Goal: Navigation & Orientation: Find specific page/section

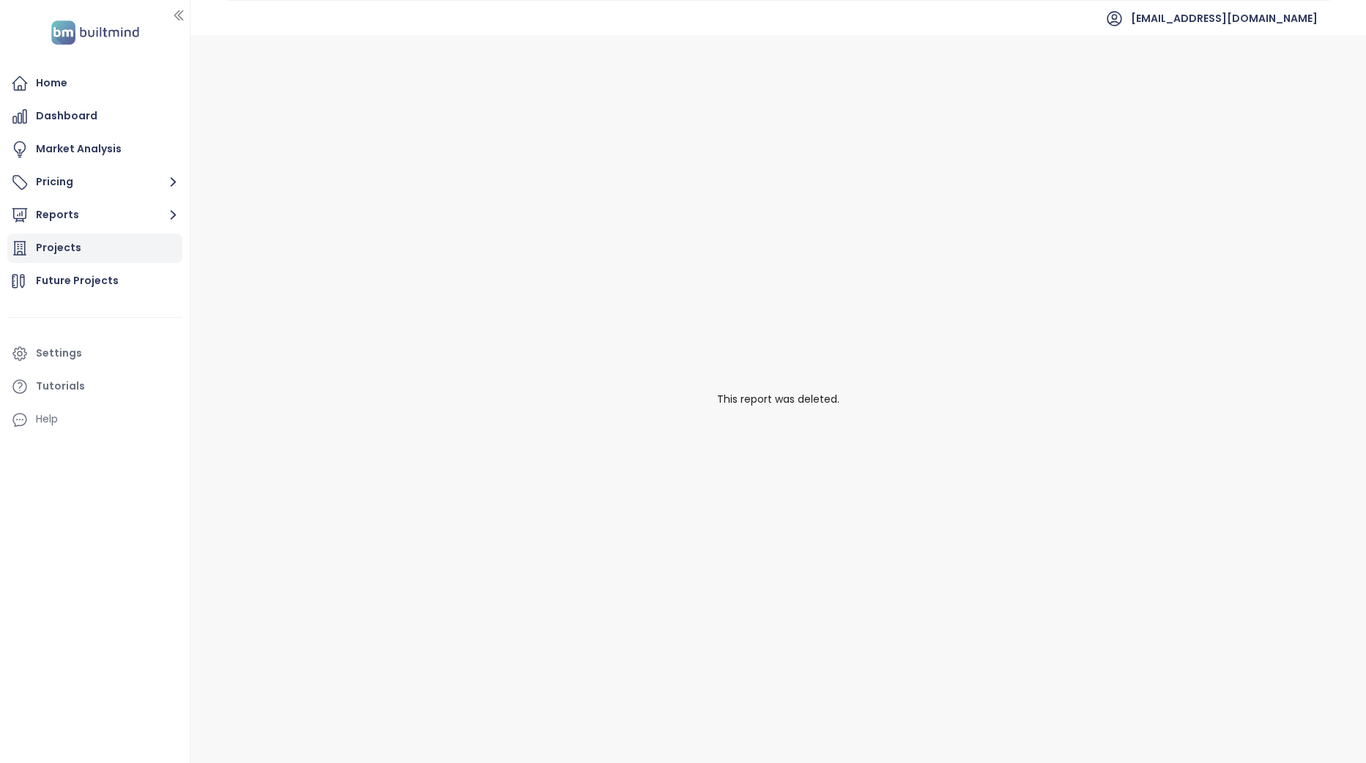
click at [90, 243] on div "Projects" at bounding box center [94, 248] width 175 height 29
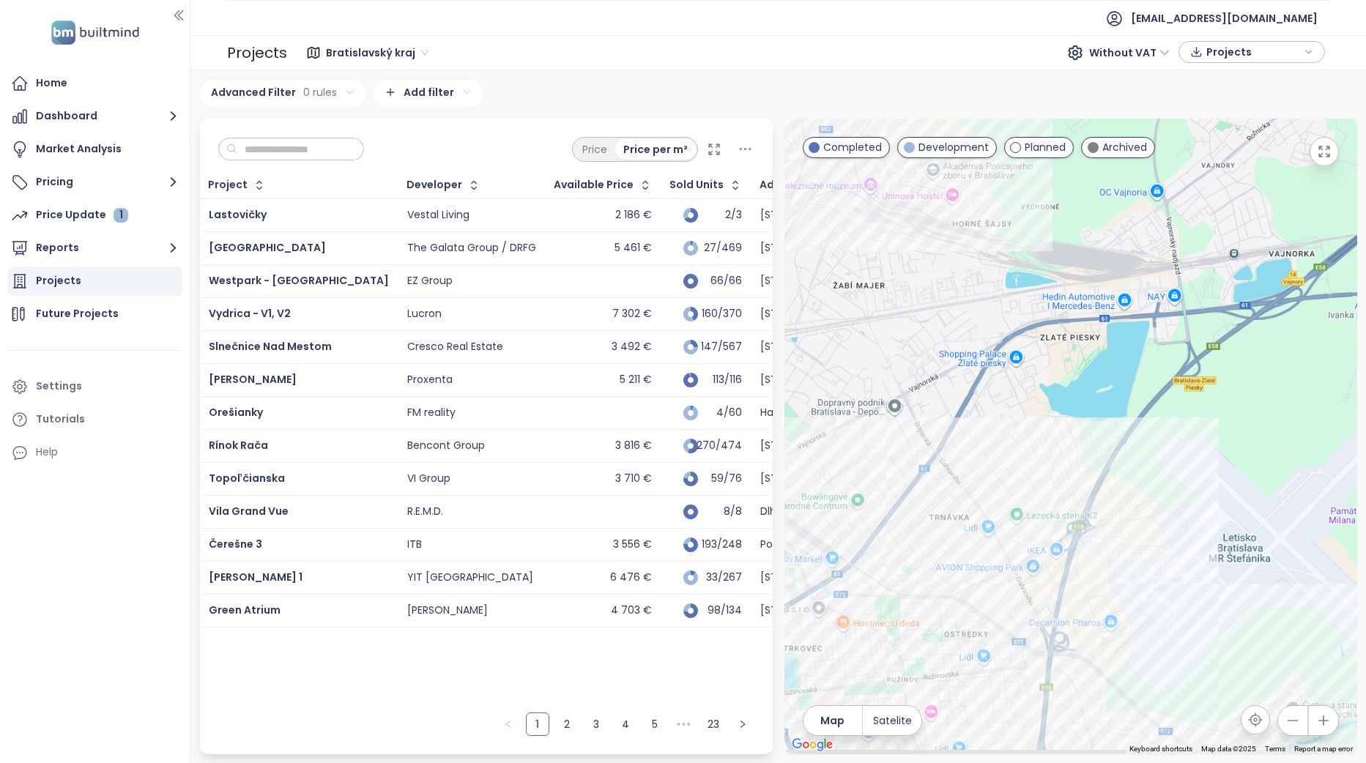
drag, startPoint x: 1011, startPoint y: 614, endPoint x: 1175, endPoint y: 306, distance: 348.9
click at [1166, 326] on div at bounding box center [1070, 437] width 573 height 636
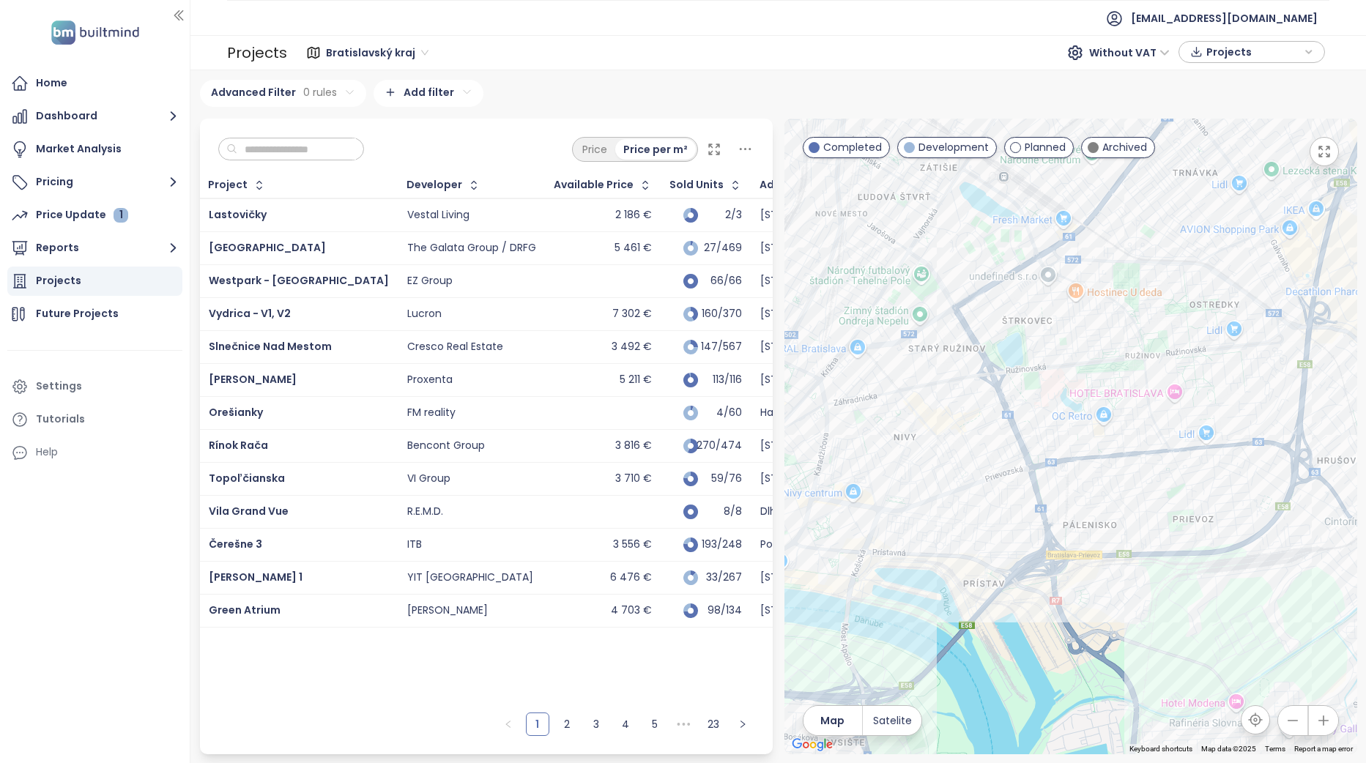
drag, startPoint x: 988, startPoint y: 551, endPoint x: 1032, endPoint y: 522, distance: 52.8
click at [1032, 522] on div at bounding box center [1070, 437] width 573 height 636
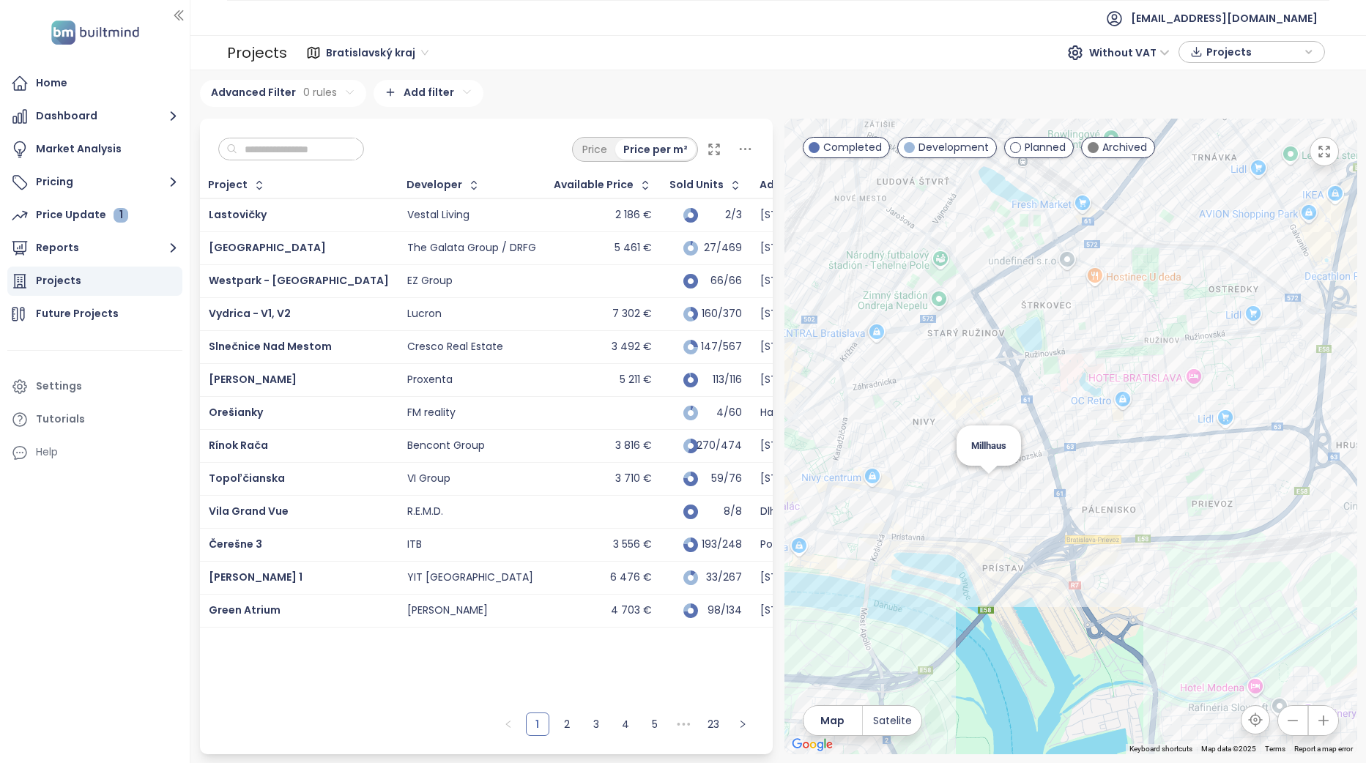
click at [986, 490] on div "Millhaus" at bounding box center [1070, 437] width 573 height 636
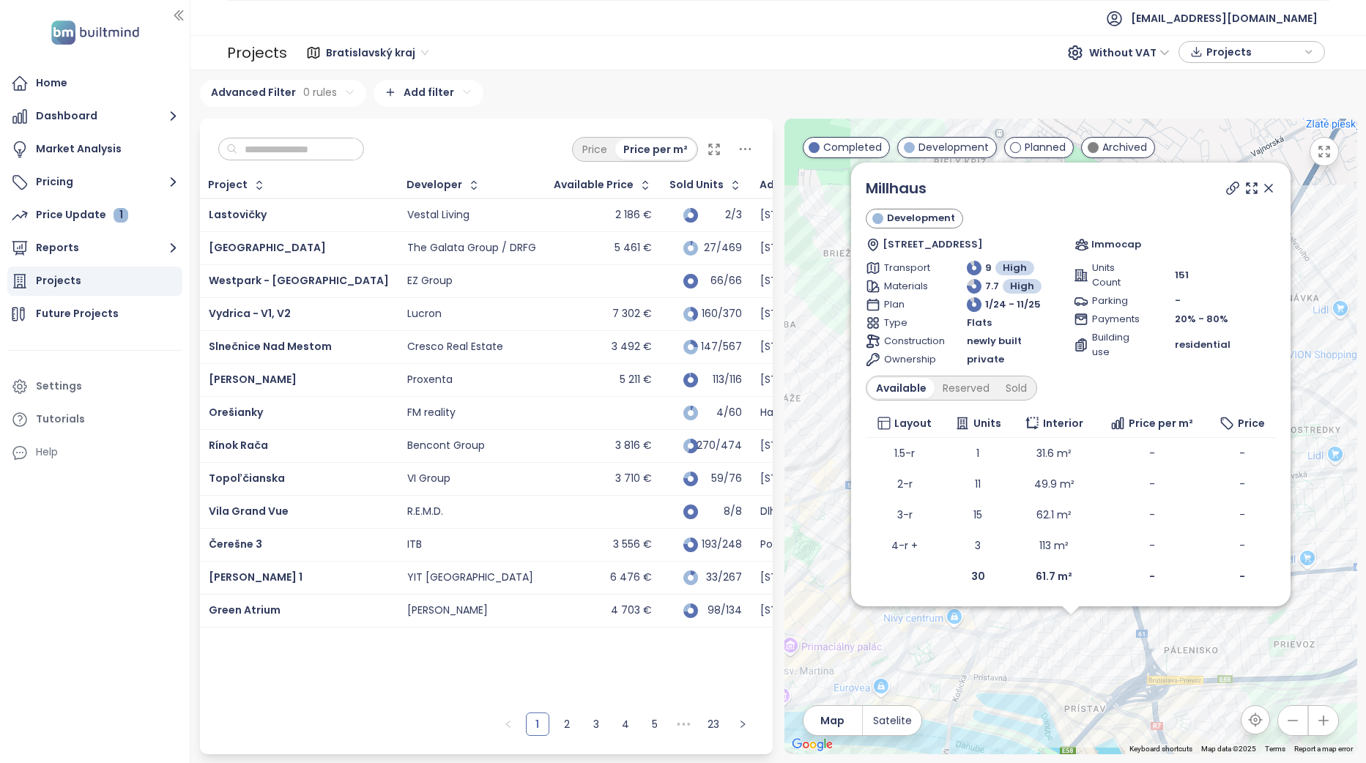
click at [1233, 192] on icon at bounding box center [1232, 188] width 12 height 12
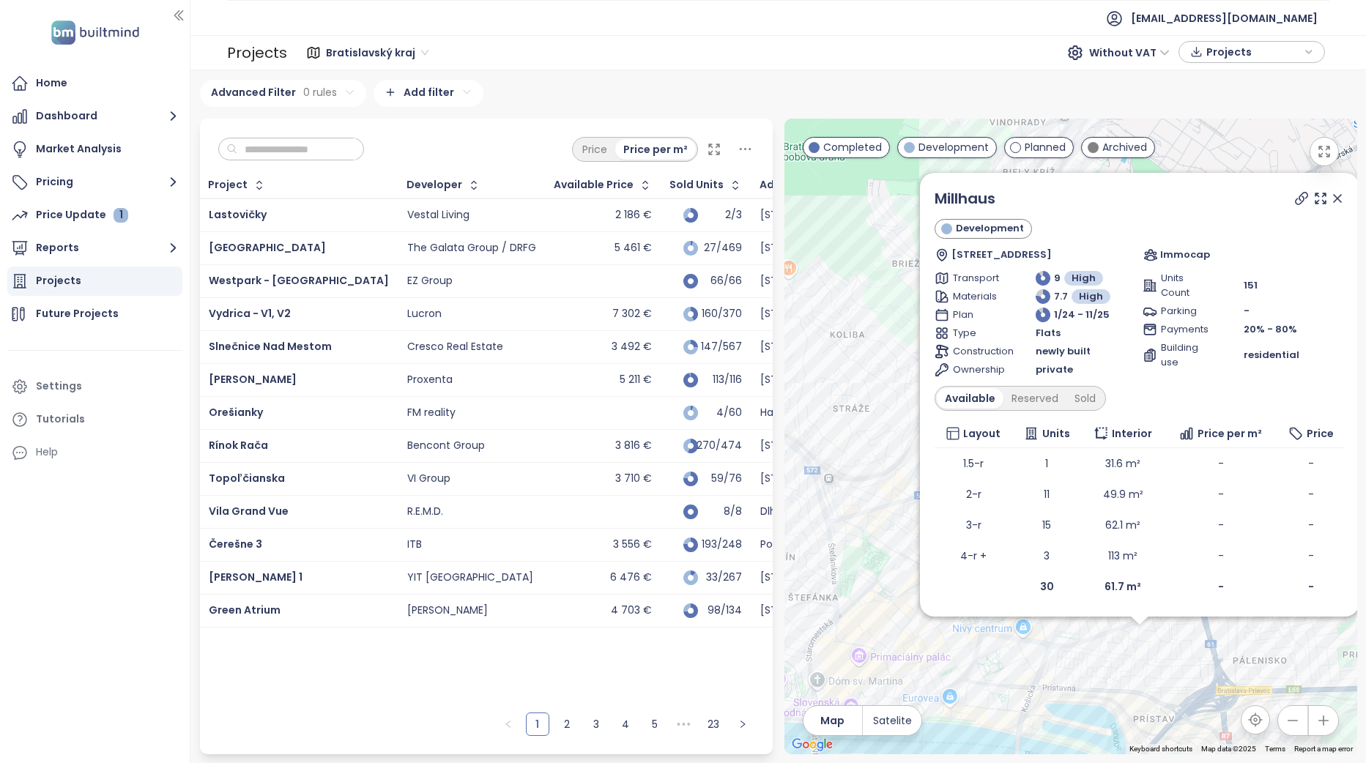
drag, startPoint x: 870, startPoint y: 416, endPoint x: 825, endPoint y: 430, distance: 46.8
click at [825, 430] on div "Millhaus Development [STREET_ADDRESS] Immocap Transport 9 High Materials 7.7 Hi…" at bounding box center [1070, 437] width 573 height 636
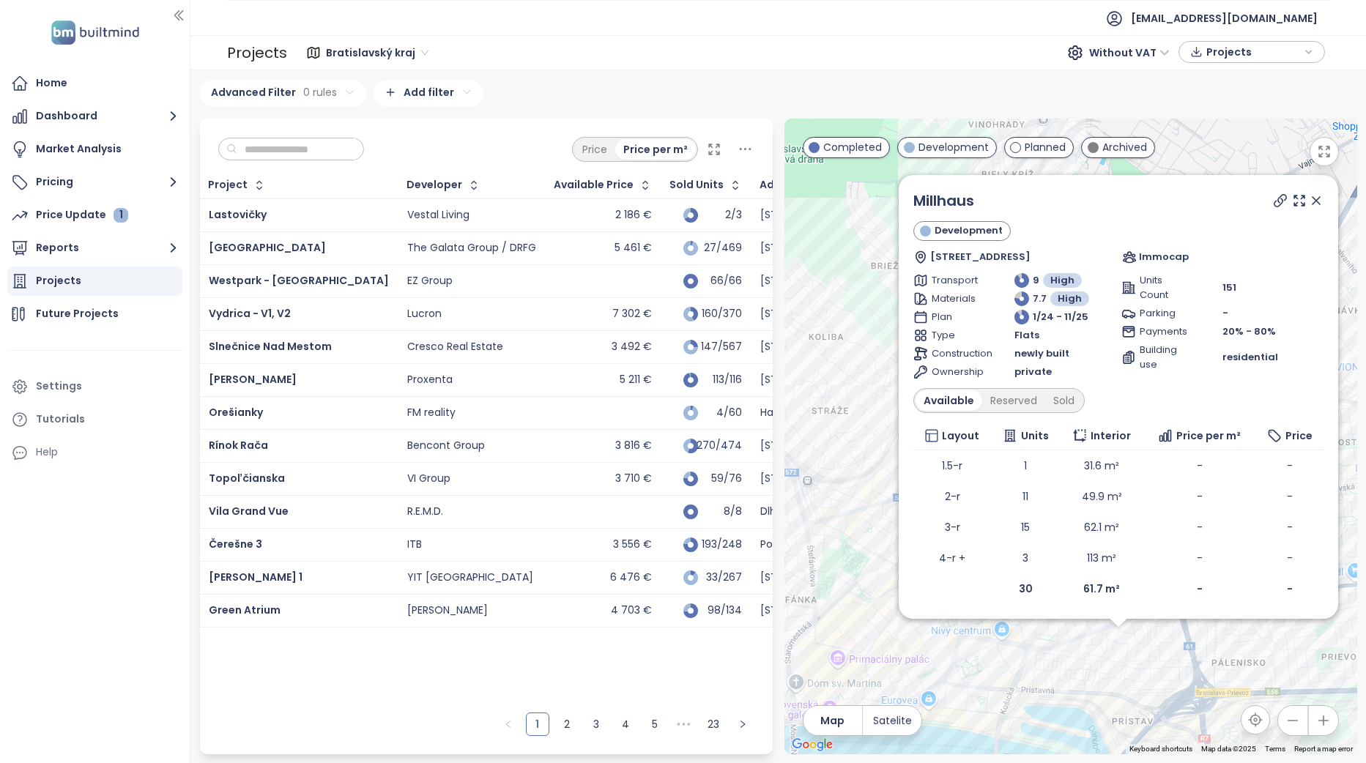
click at [1315, 205] on icon at bounding box center [1316, 200] width 15 height 15
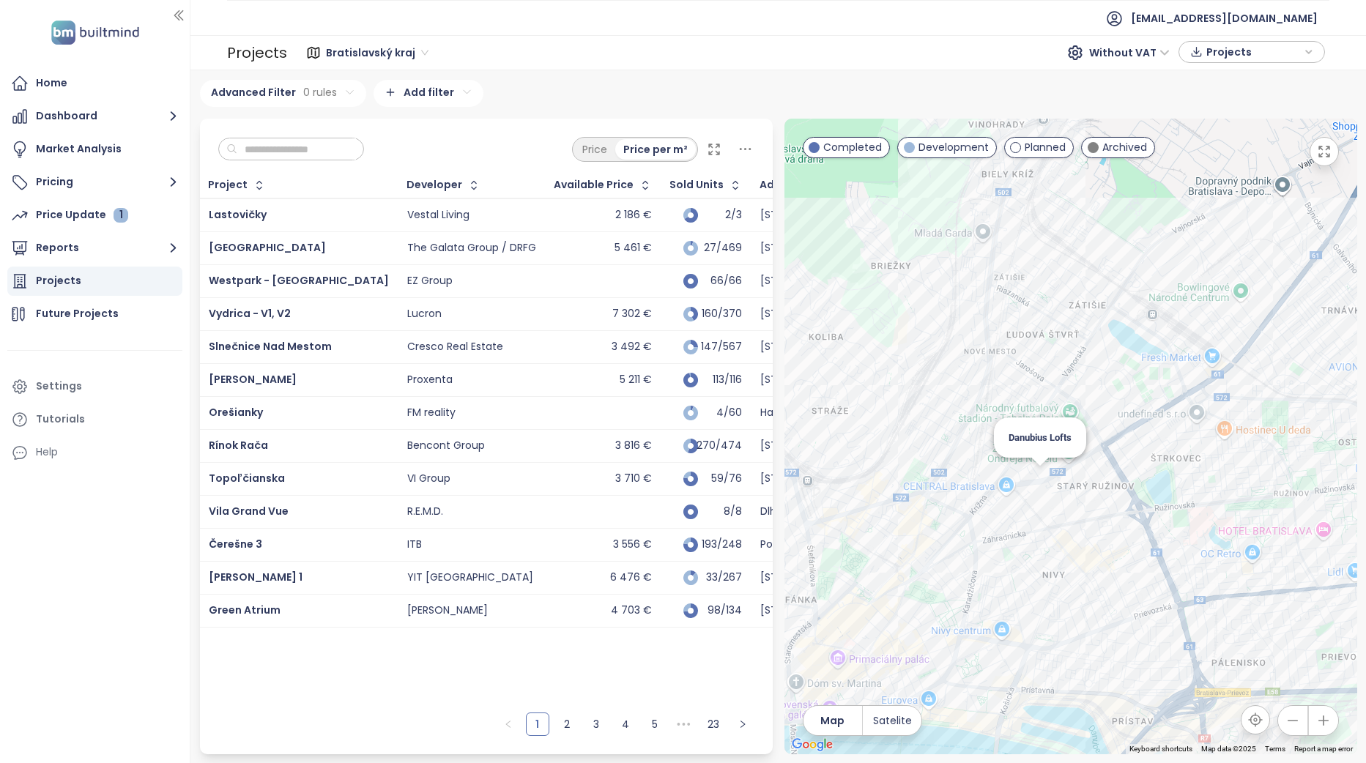
click at [1037, 477] on div "Danubius Lofts" at bounding box center [1070, 437] width 573 height 636
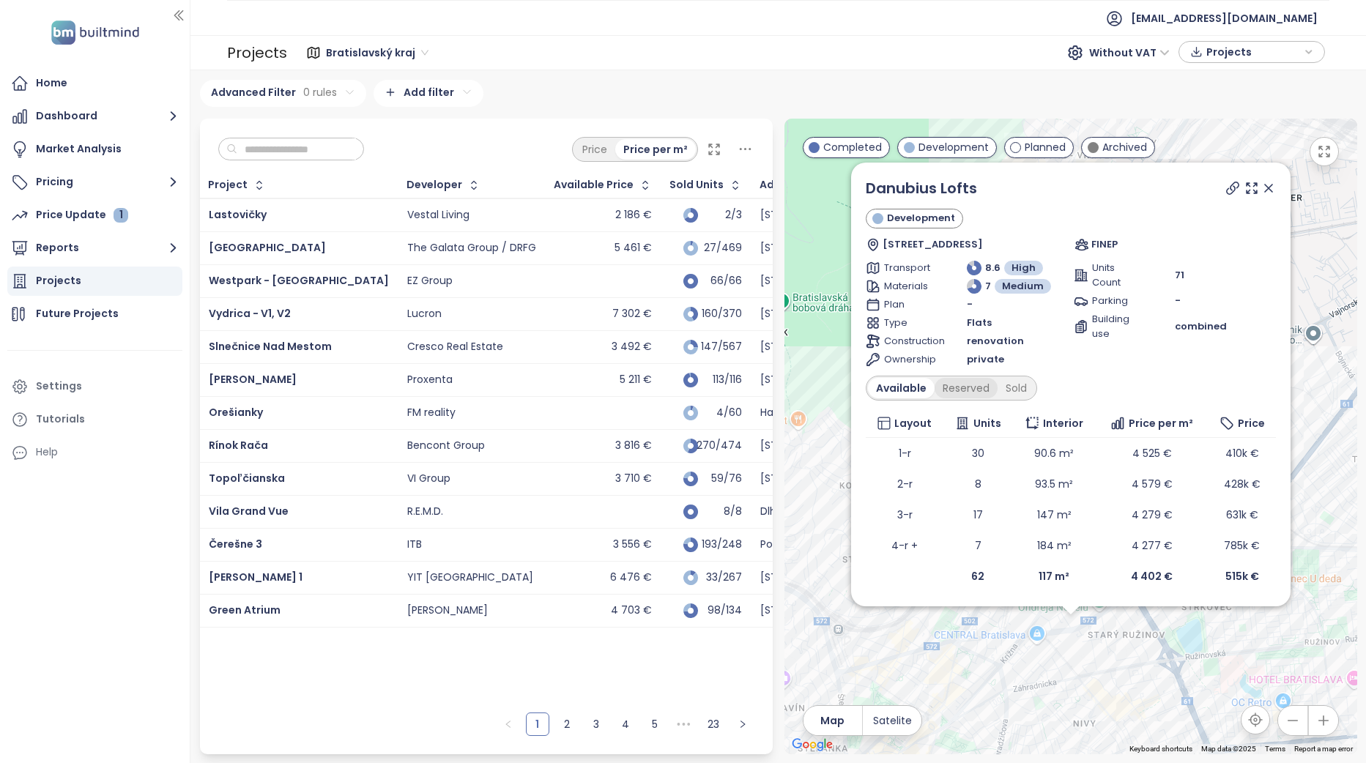
click at [951, 383] on div "Reserved" at bounding box center [965, 388] width 63 height 21
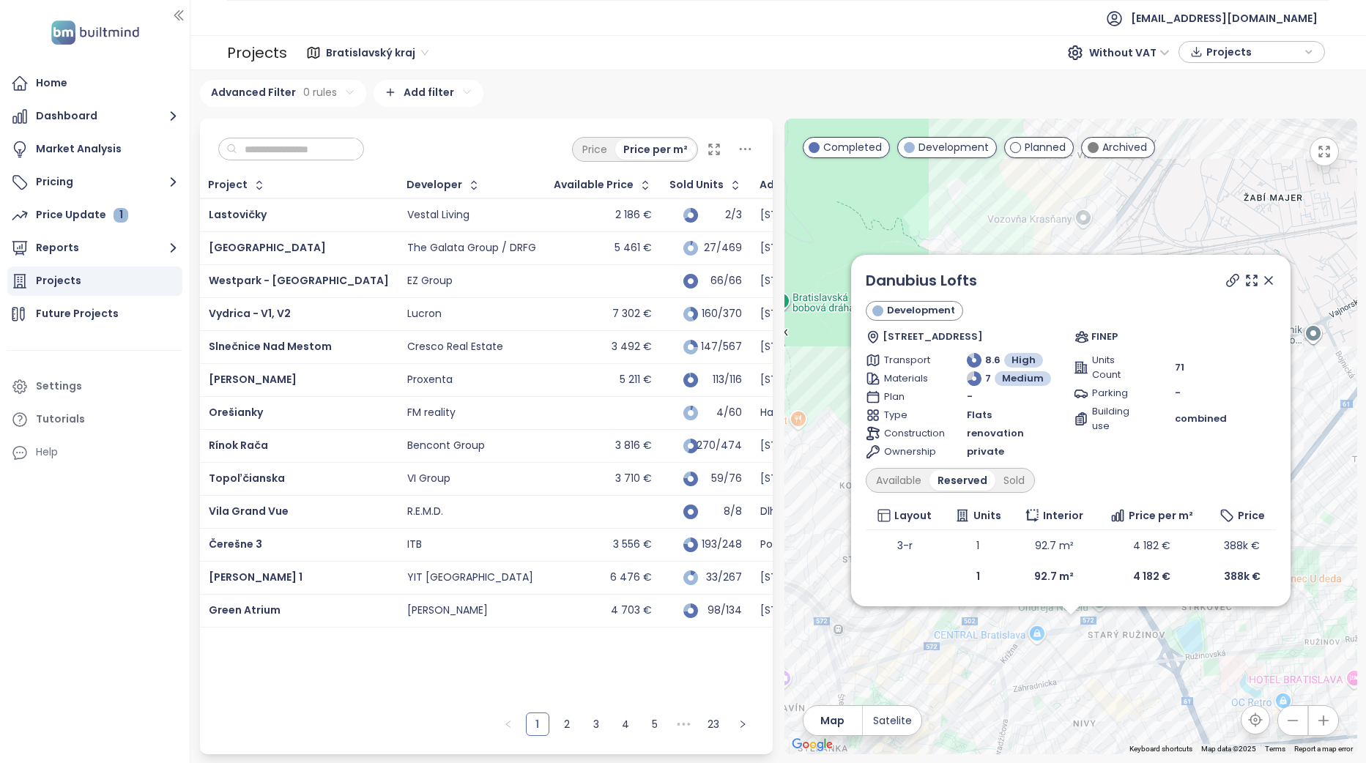
click at [1011, 491] on div "Available Reserved Sold" at bounding box center [950, 480] width 169 height 25
click at [1015, 485] on div "Sold" at bounding box center [1013, 480] width 37 height 21
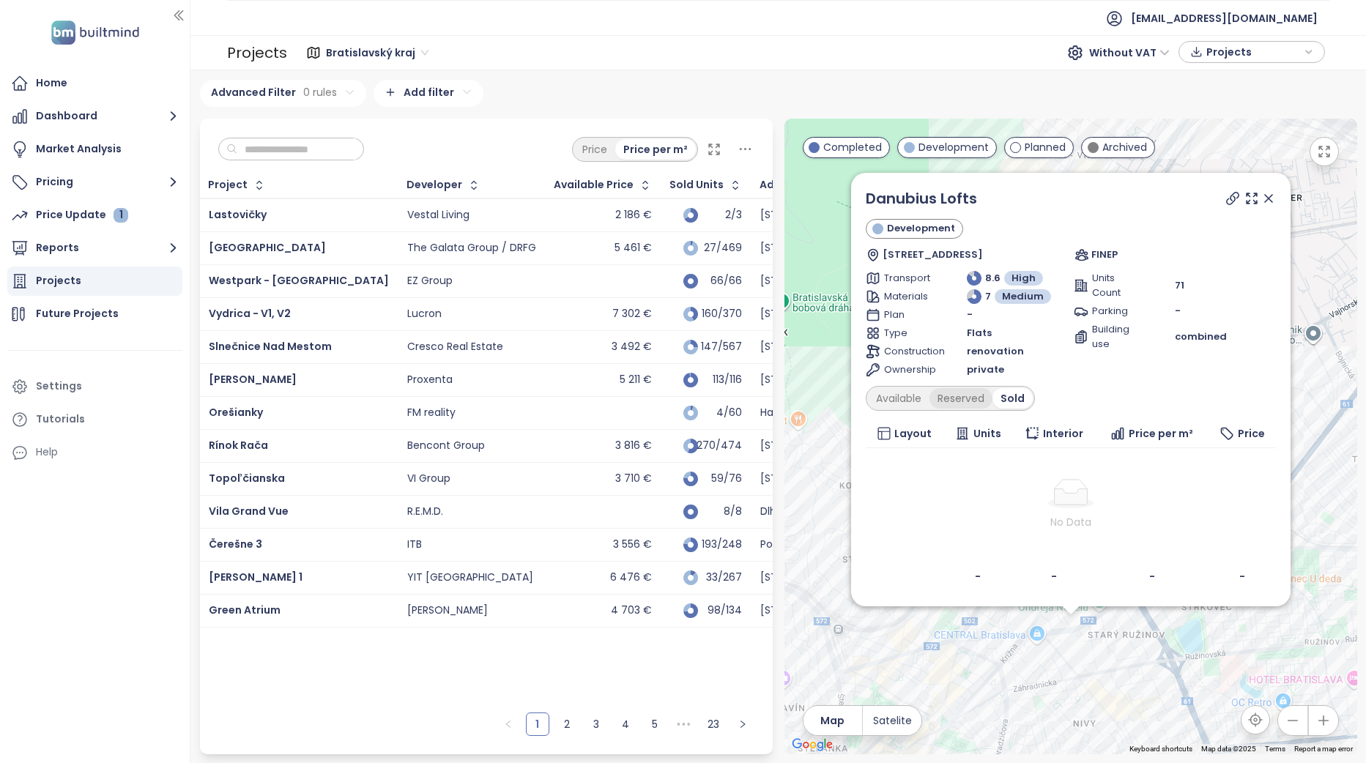
click at [948, 393] on div "Reserved" at bounding box center [960, 398] width 63 height 21
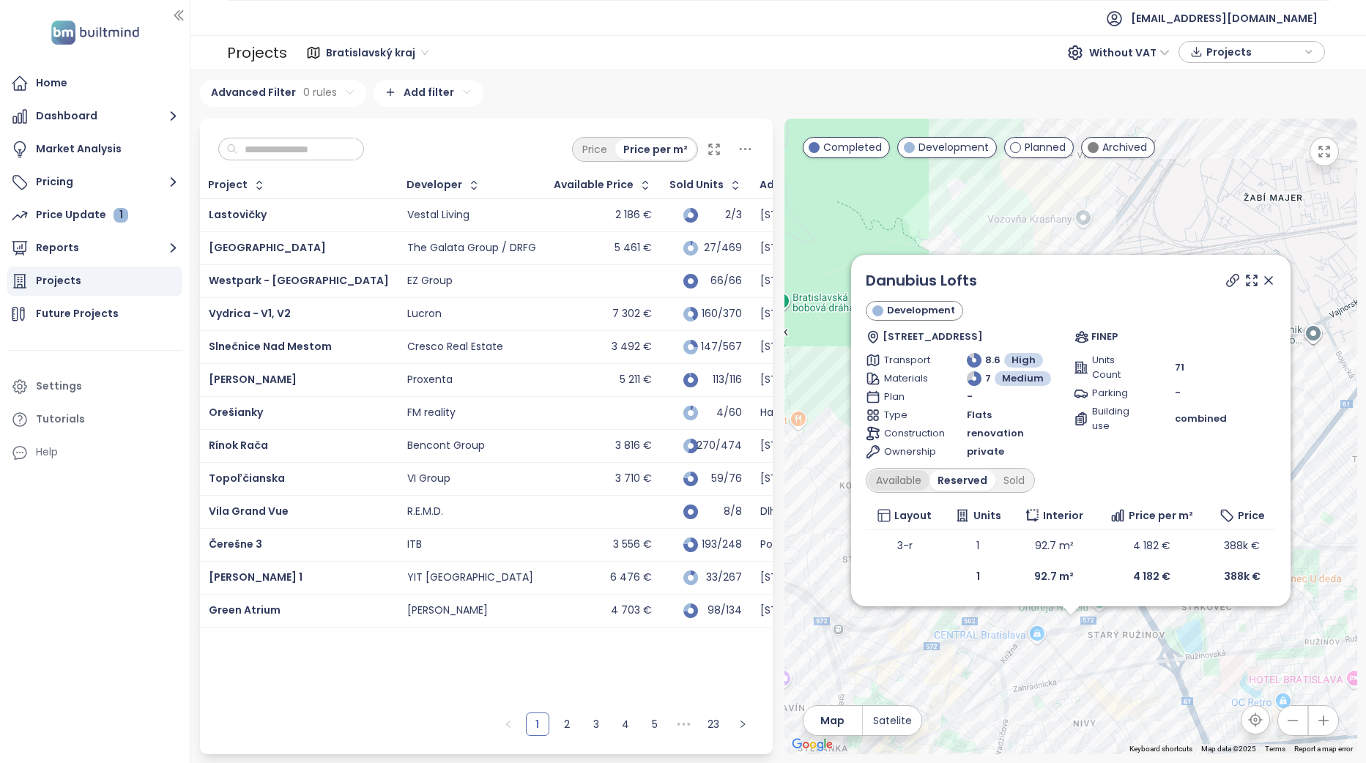
click at [910, 477] on div "Available" at bounding box center [899, 480] width 62 height 21
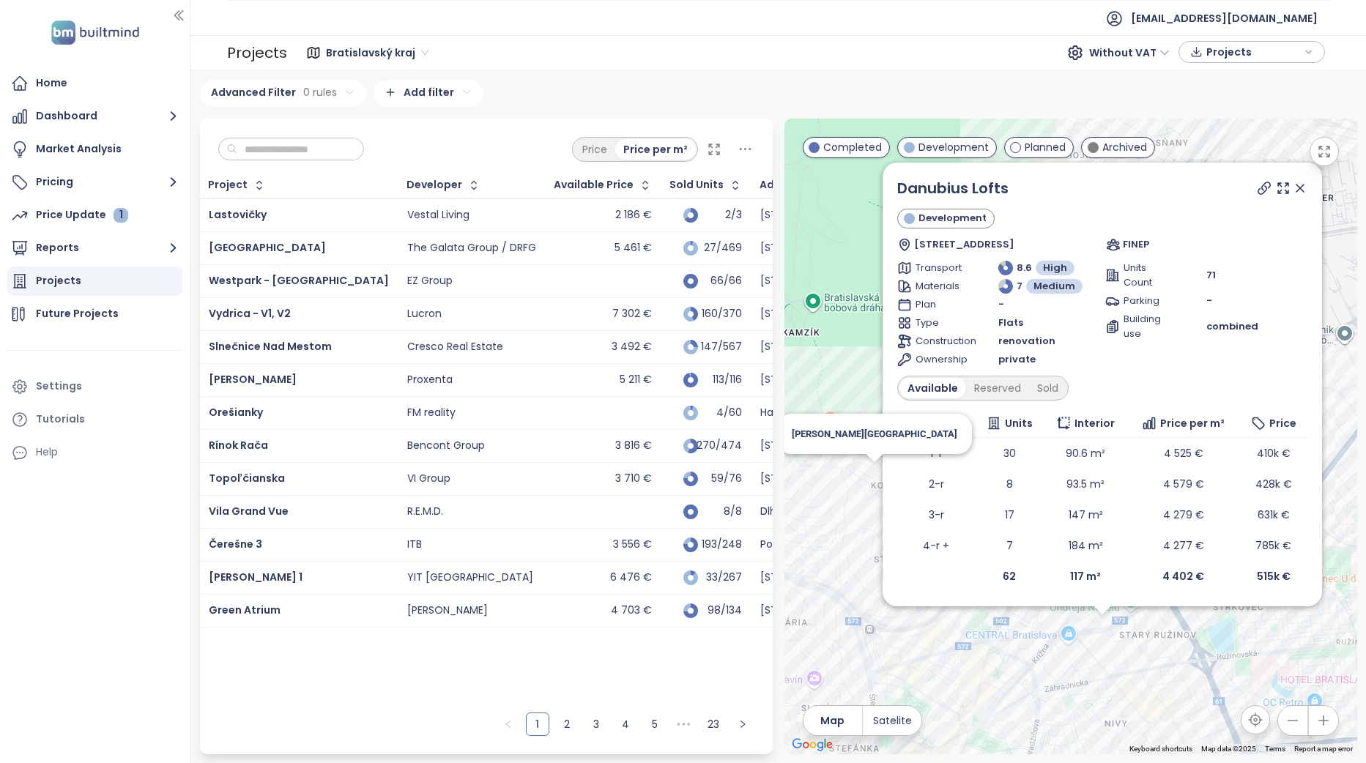
click at [1265, 188] on icon at bounding box center [1264, 188] width 15 height 15
click at [1260, 190] on icon at bounding box center [1264, 188] width 15 height 15
click at [1261, 190] on icon at bounding box center [1264, 188] width 15 height 15
